Goal: Check status: Check status

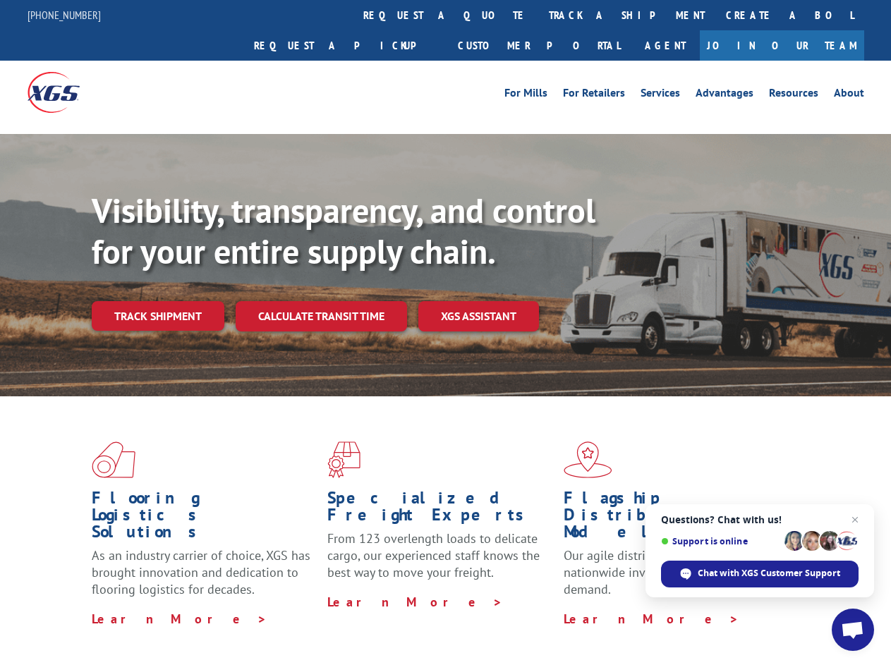
click at [445, 332] on div "Visibility, transparency, and control for your entire supply chain. Track shipm…" at bounding box center [491, 289] width 799 height 197
click at [538, 15] on link "track a shipment" at bounding box center [626, 15] width 177 height 30
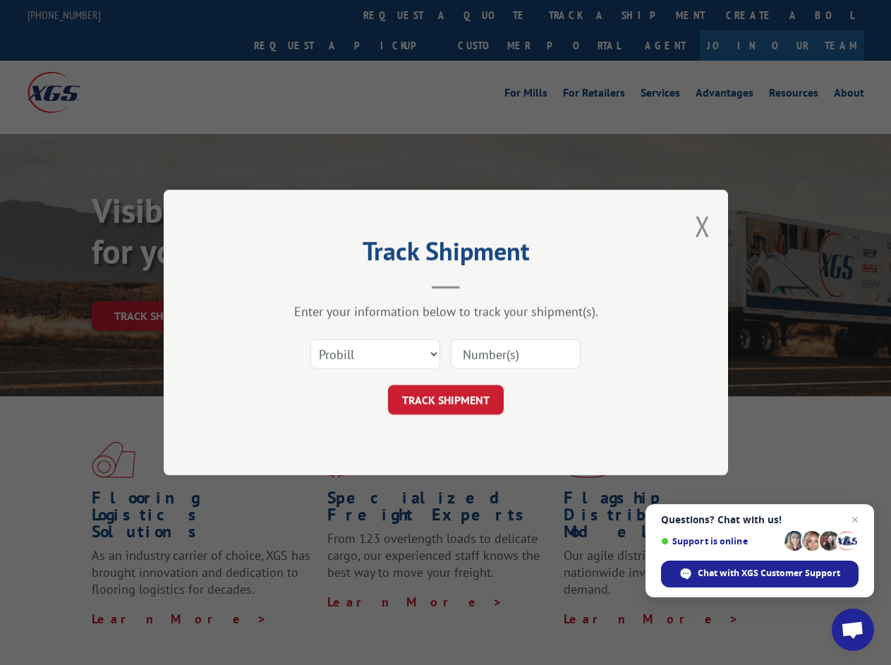
click at [492, 15] on div "Track Shipment Enter your information below to track your shipment(s). Select c…" at bounding box center [445, 332] width 891 height 665
click at [581, 15] on div "Track Shipment Enter your information below to track your shipment(s). Select c…" at bounding box center [445, 332] width 891 height 665
click at [157, 285] on div "Track Shipment Enter your information below to track your shipment(s). Select c…" at bounding box center [445, 332] width 891 height 665
click at [320, 285] on header "Track Shipment" at bounding box center [445, 265] width 423 height 48
click at [479, 285] on header "Track Shipment" at bounding box center [445, 265] width 423 height 48
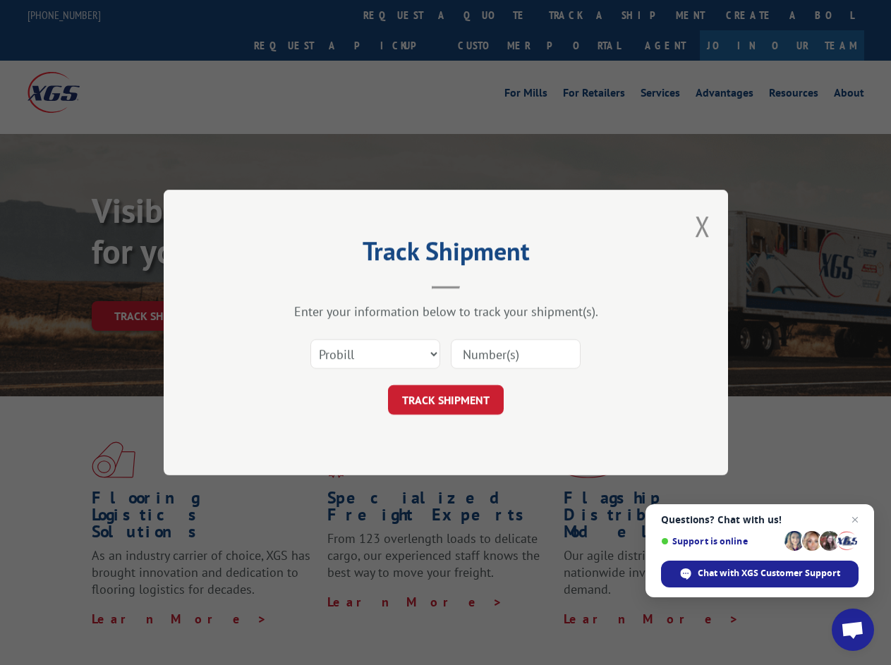
click at [853, 630] on span "Open chat" at bounding box center [852, 632] width 23 height 20
